Goal: Task Accomplishment & Management: Manage account settings

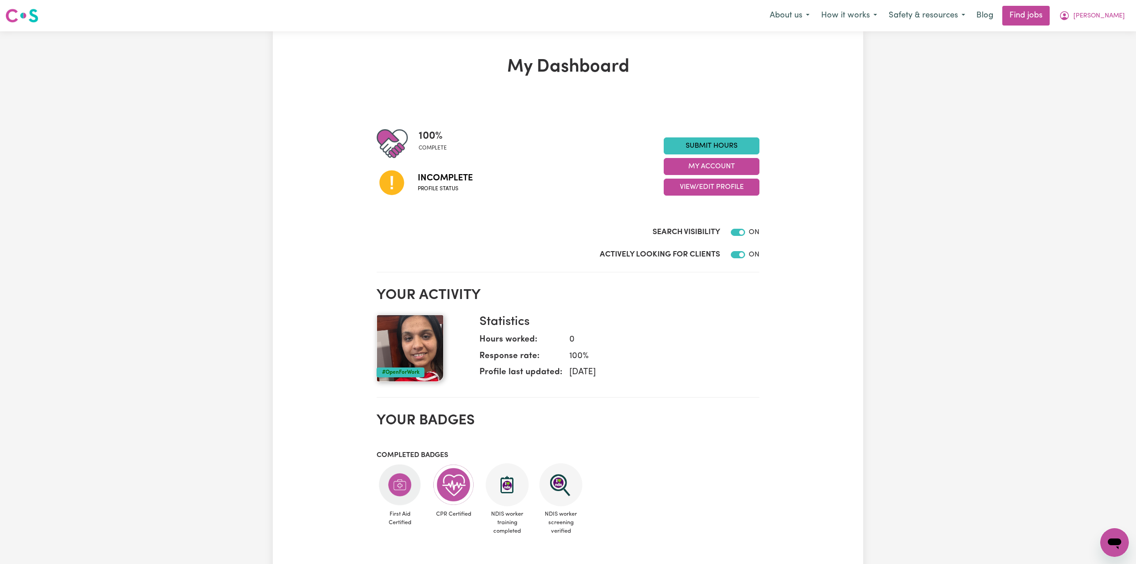
scroll to position [59, 0]
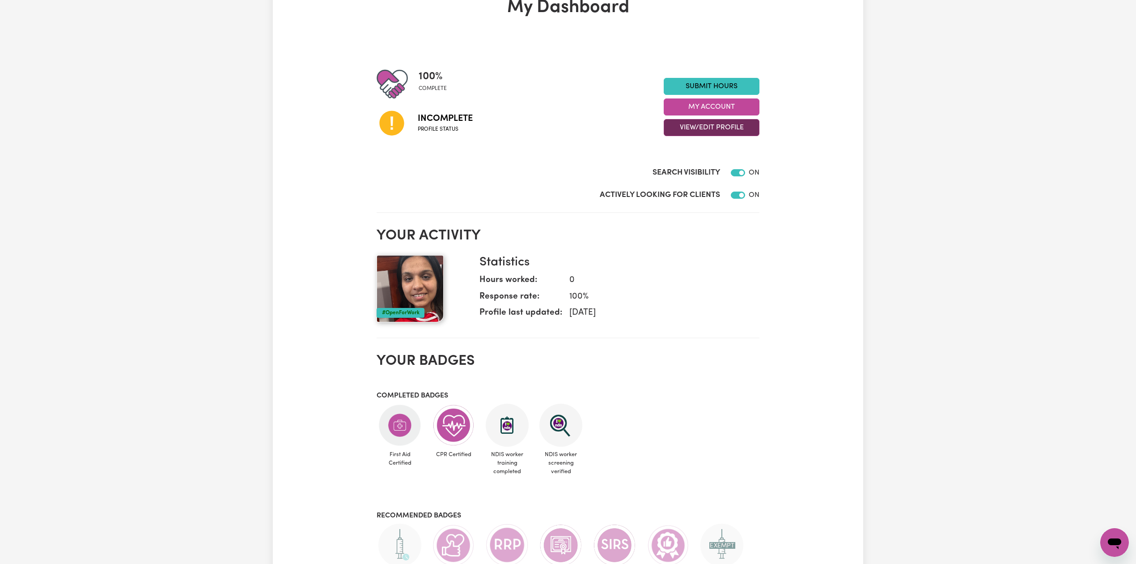
click at [698, 127] on button "View/Edit Profile" at bounding box center [712, 127] width 96 height 17
click at [687, 169] on link "Edit Profile" at bounding box center [706, 168] width 84 height 18
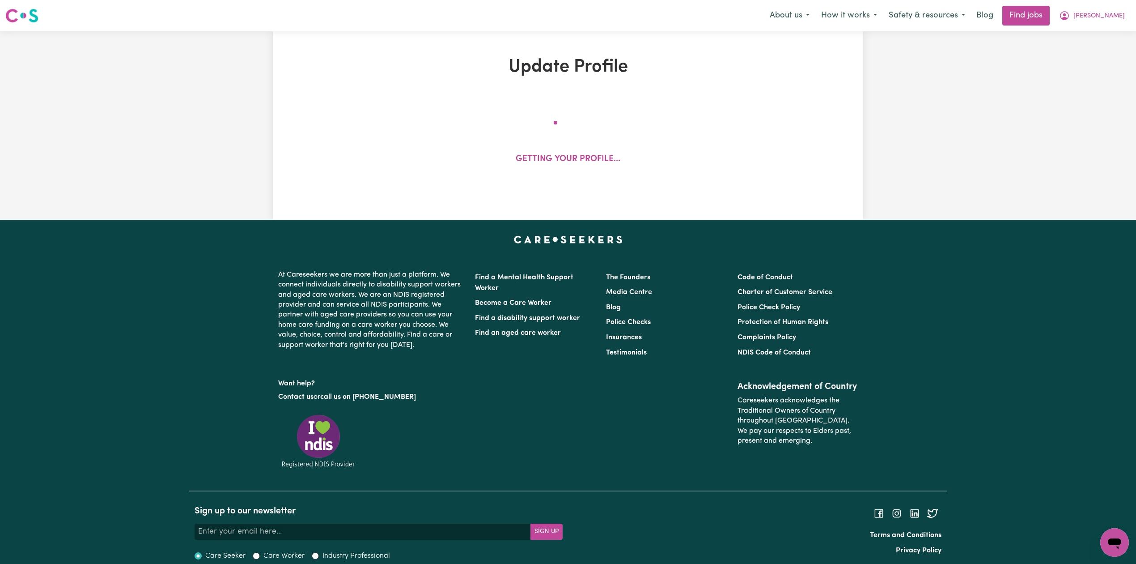
select select "[DEMOGRAPHIC_DATA]"
select select "Australian PR"
select select "Studying a healthcare related degree or qualification"
select select "40"
select select "50"
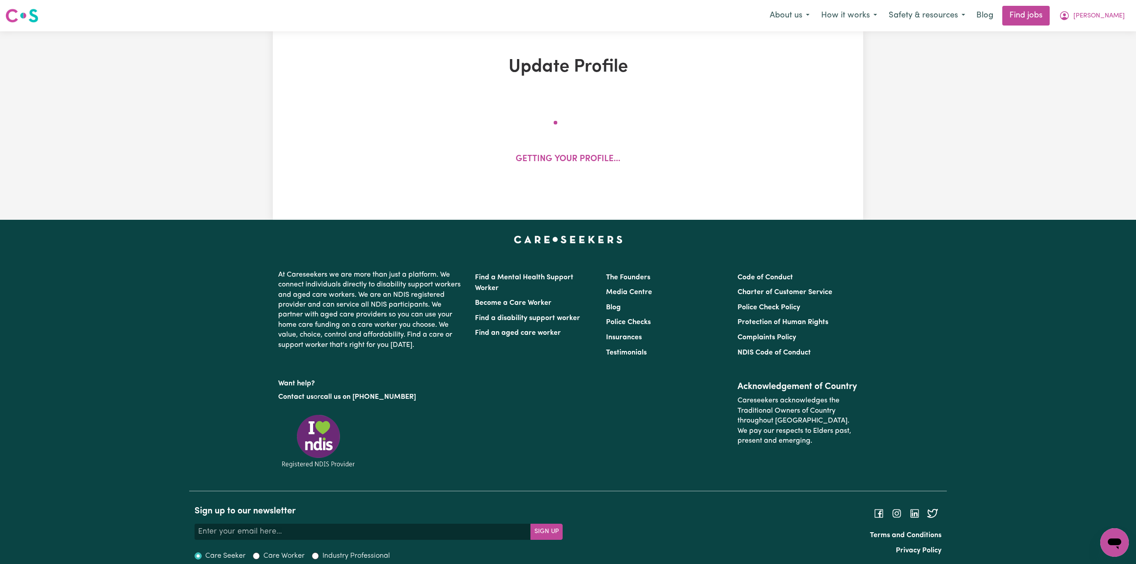
select select "60"
select select "75"
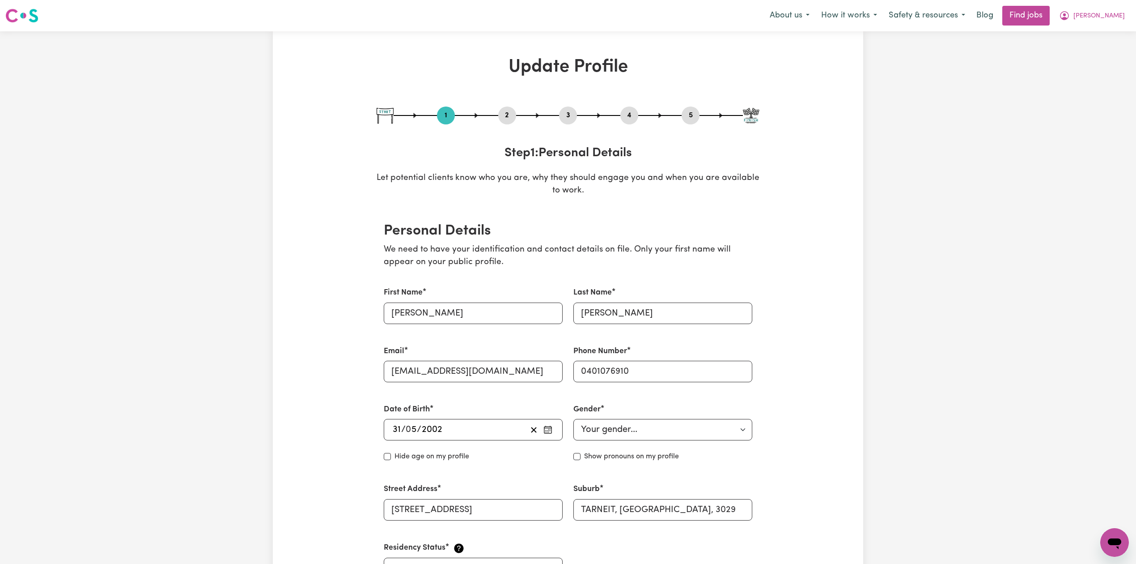
click at [505, 112] on button "2" at bounding box center [507, 116] width 18 height 12
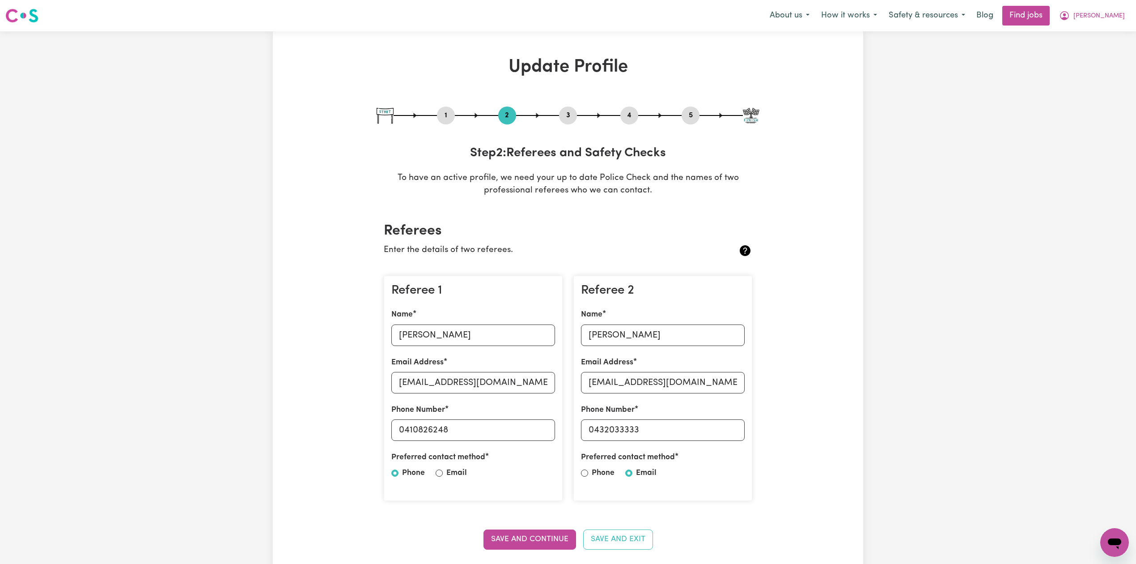
click at [451, 118] on button "1" at bounding box center [446, 116] width 18 height 12
select select "[DEMOGRAPHIC_DATA]"
select select "Australian PR"
select select "Studying a healthcare related degree or qualification"
select select "40"
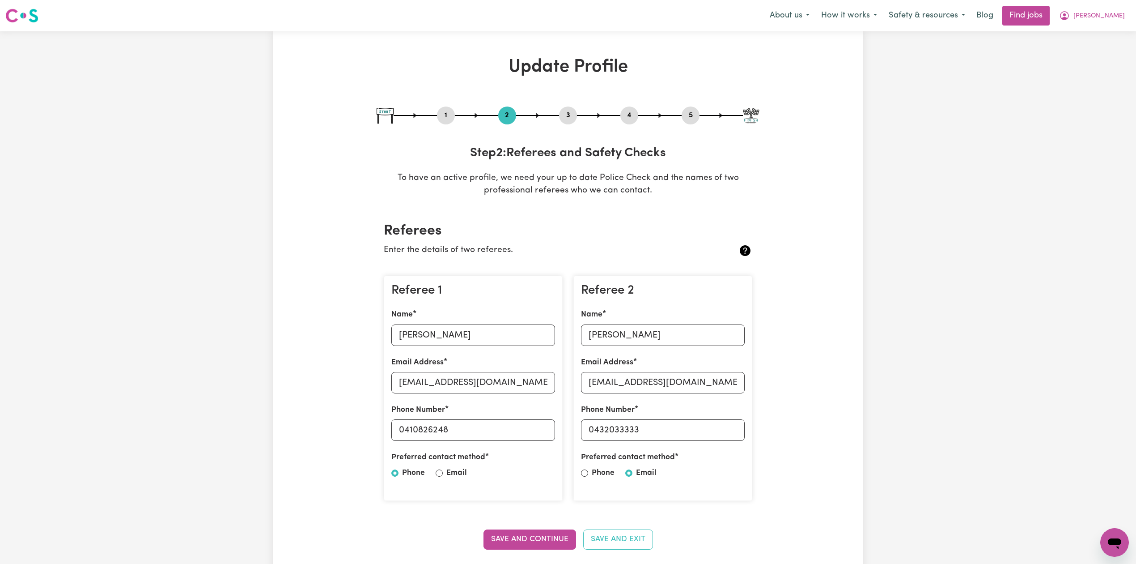
select select "50"
select select "60"
select select "75"
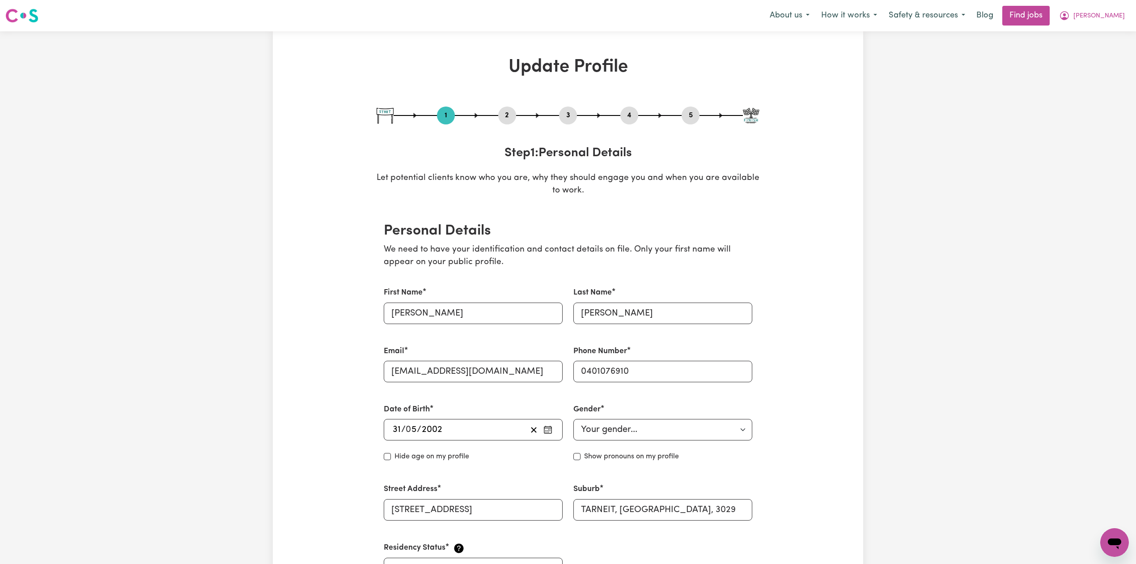
click at [509, 117] on button "2" at bounding box center [507, 116] width 18 height 12
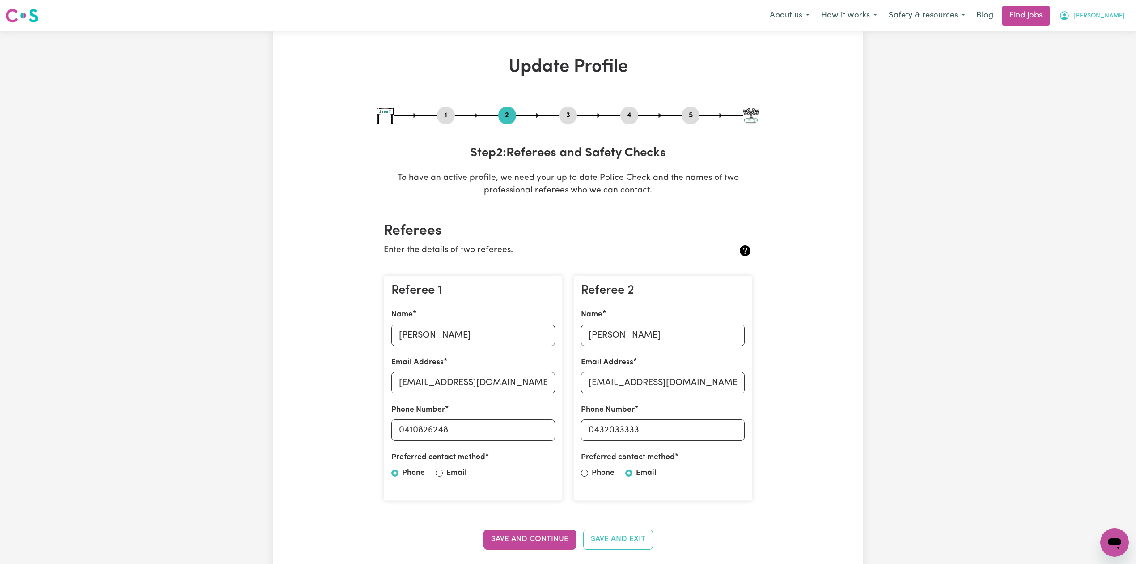
click at [1100, 17] on span "[PERSON_NAME]" at bounding box center [1099, 16] width 51 height 10
click at [1096, 70] on link "Logout" at bounding box center [1095, 68] width 71 height 17
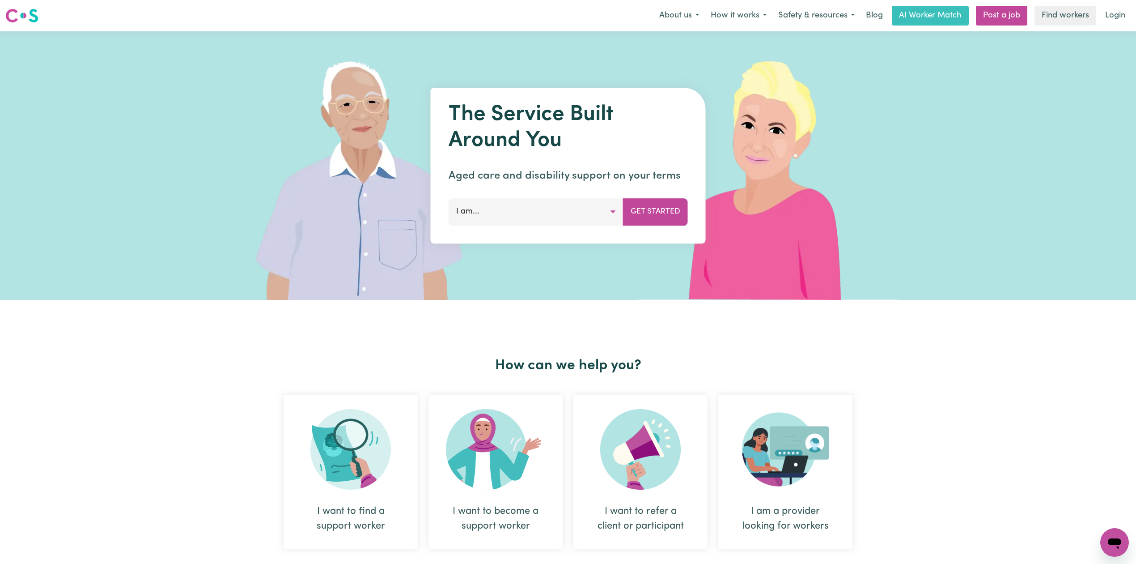
click at [1121, 3] on nav "Menu About us How it works Safety & resources Blog AI Worker Match Post a job F…" at bounding box center [568, 15] width 1136 height 31
click at [1116, 14] on link "Login" at bounding box center [1115, 16] width 31 height 20
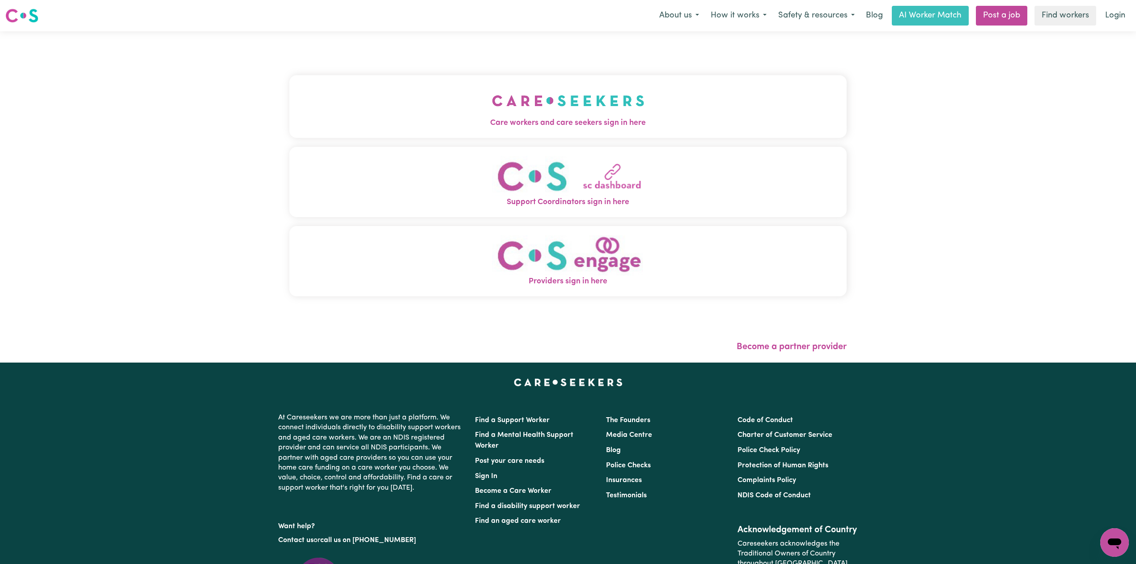
click at [506, 98] on button "Care workers and care seekers sign in here" at bounding box center [567, 106] width 557 height 63
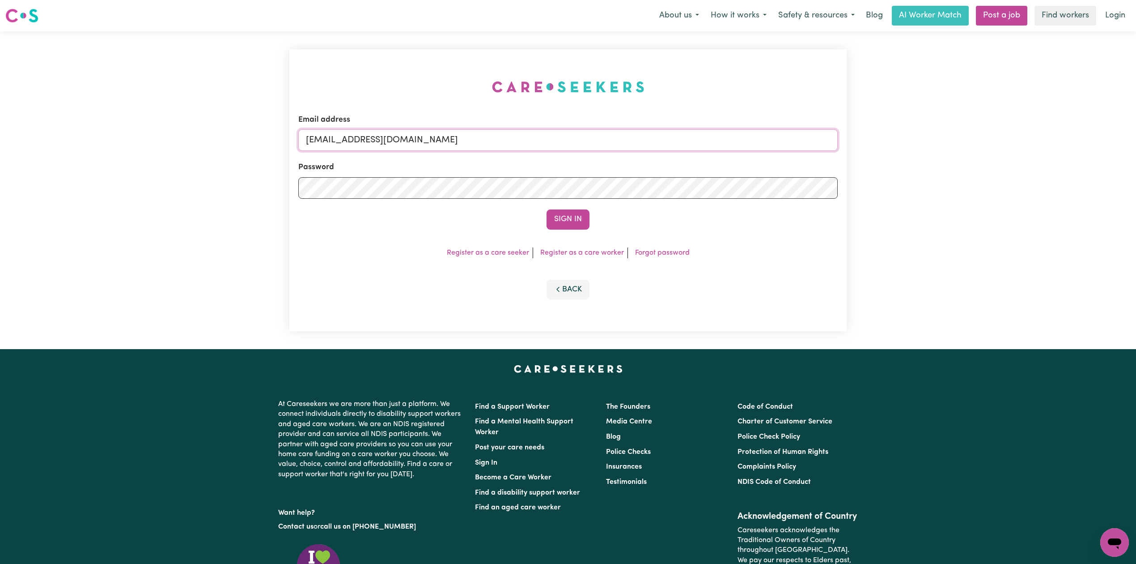
click at [431, 147] on input "[EMAIL_ADDRESS][DOMAIN_NAME]" at bounding box center [567, 139] width 539 height 21
drag, startPoint x: 353, startPoint y: 136, endPoint x: 530, endPoint y: 141, distance: 176.8
click at [530, 141] on input "Superuser~[EMAIL_ADDRESS][DOMAIN_NAME]" at bounding box center [567, 139] width 539 height 21
type input "Superuser~[EMAIL_ADDRESS][DOMAIN_NAME]"
click at [573, 225] on button "Sign In" at bounding box center [568, 219] width 43 height 20
